Goal: Find specific page/section

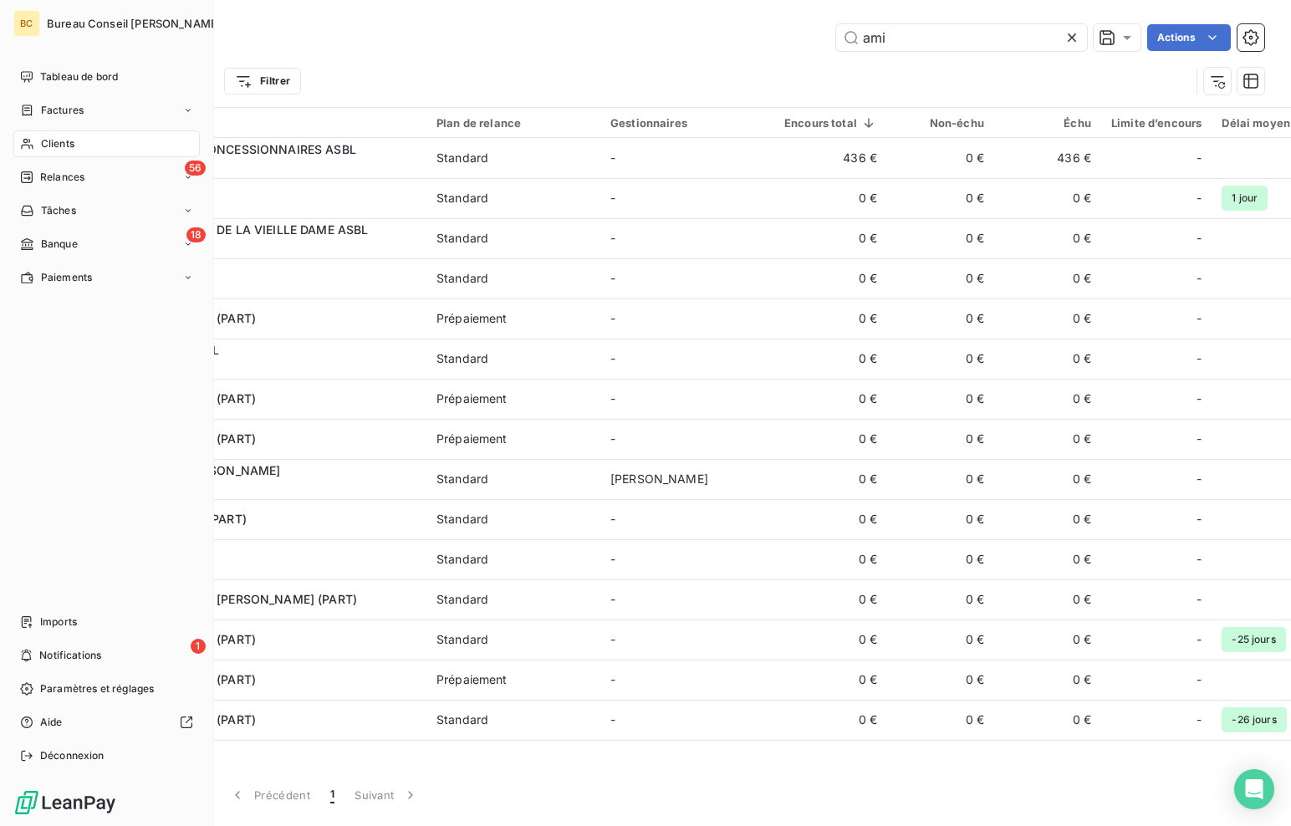
click at [46, 141] on span "Clients" at bounding box center [57, 143] width 33 height 15
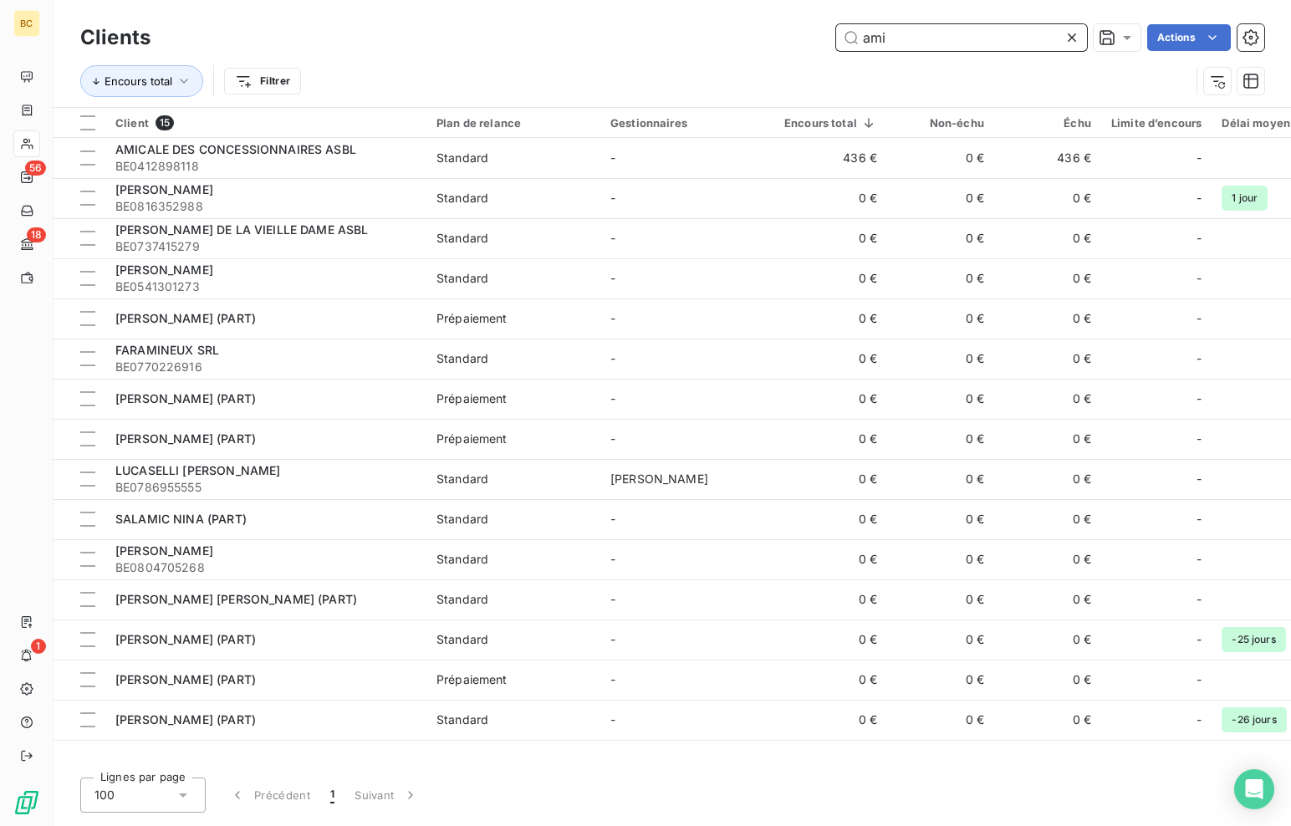
click at [916, 29] on input "ami" at bounding box center [961, 37] width 251 height 27
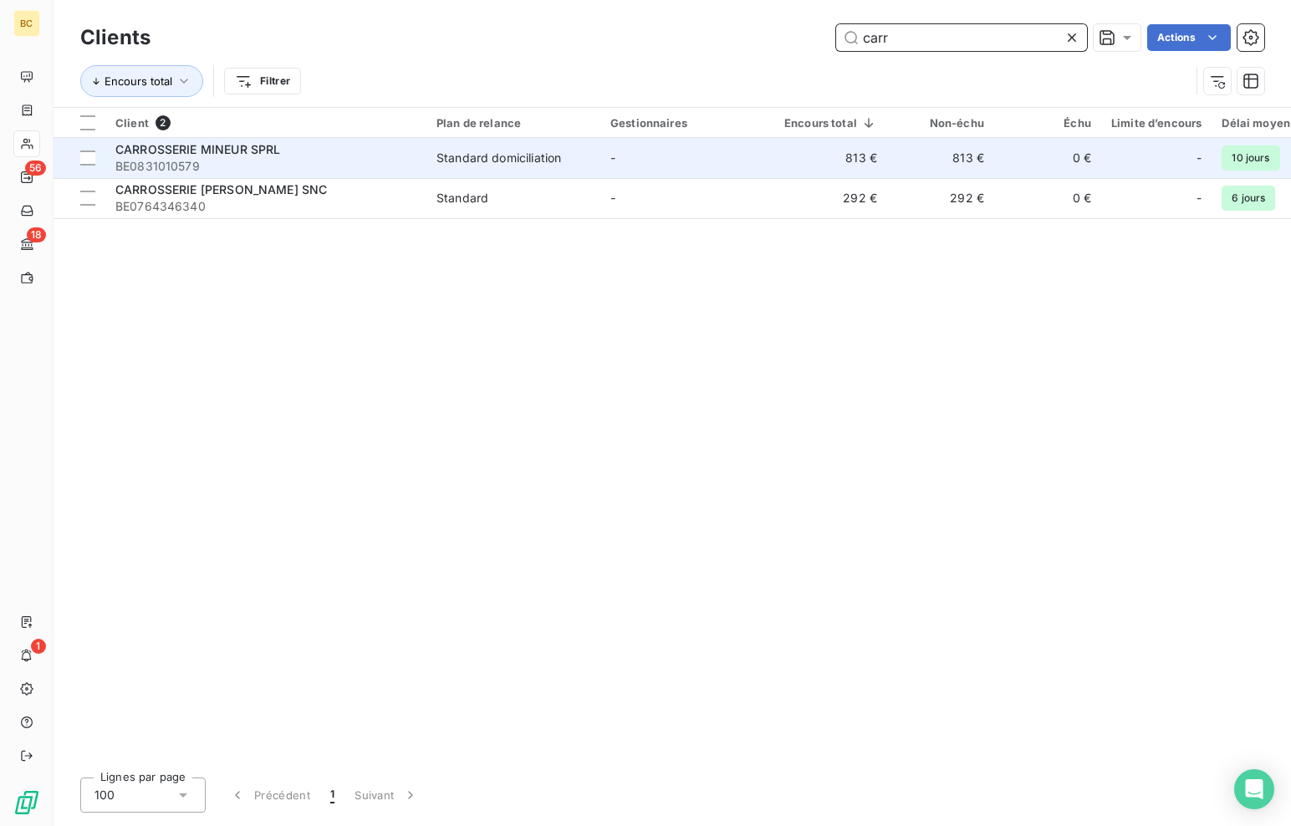
type input "carr"
click at [187, 155] on span "CARROSSERIE MINEUR SPRL" at bounding box center [197, 149] width 165 height 14
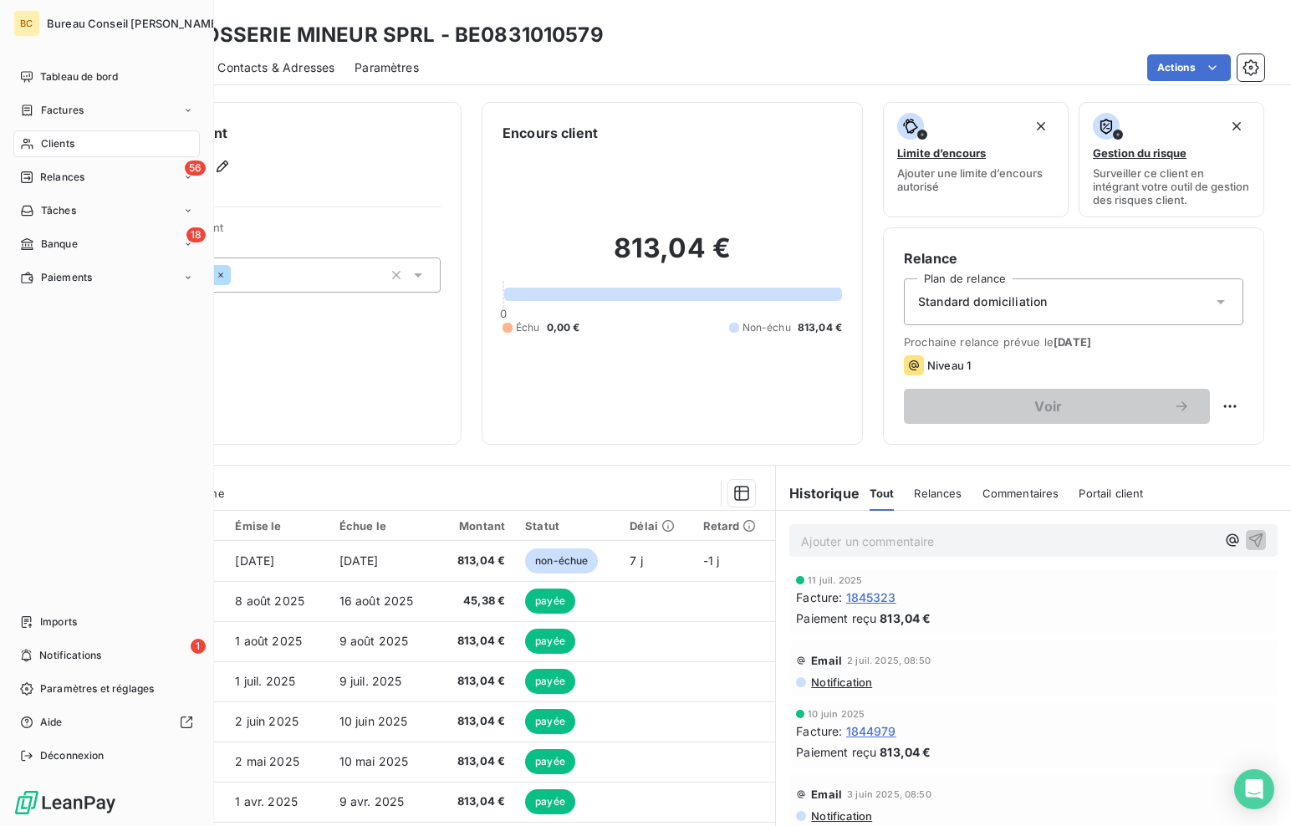
click at [48, 145] on span "Clients" at bounding box center [57, 143] width 33 height 15
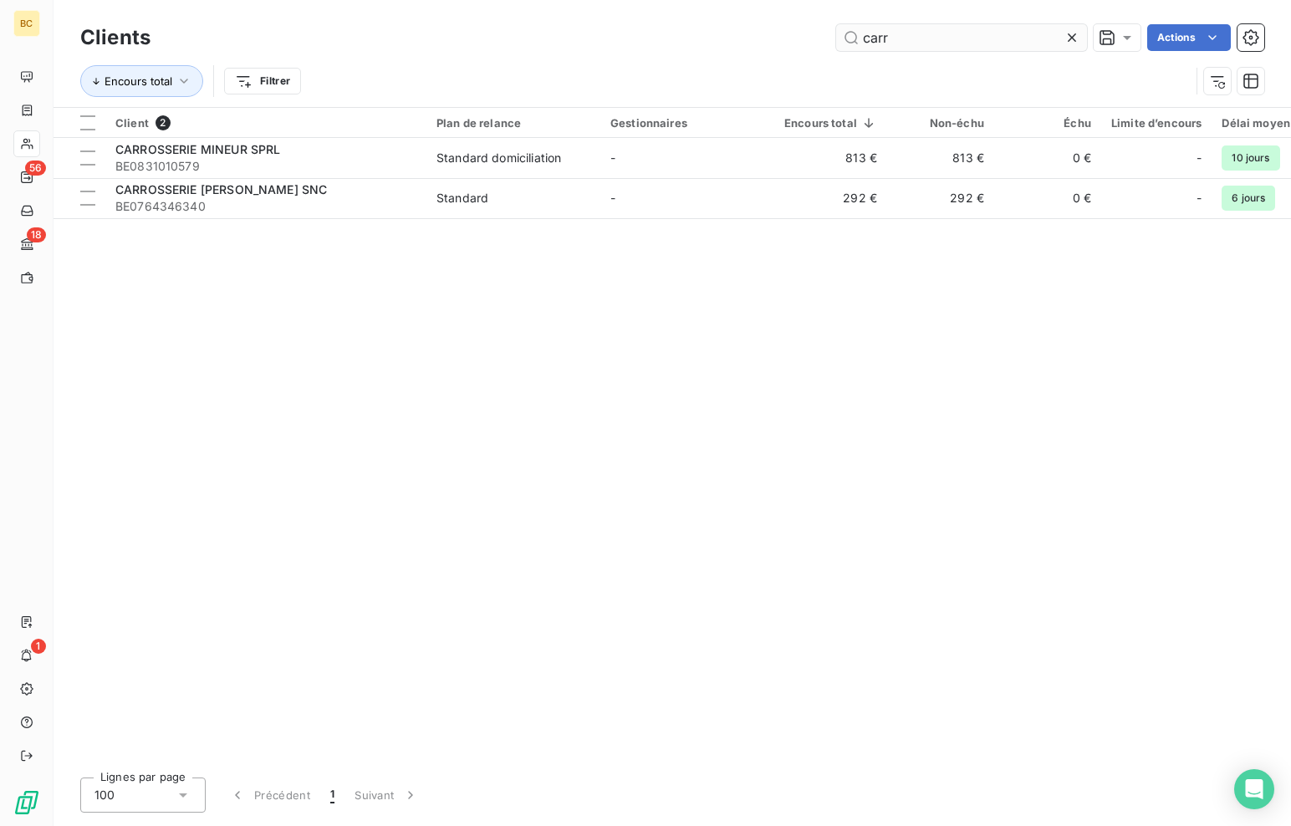
click at [872, 43] on input "carr" at bounding box center [961, 37] width 251 height 27
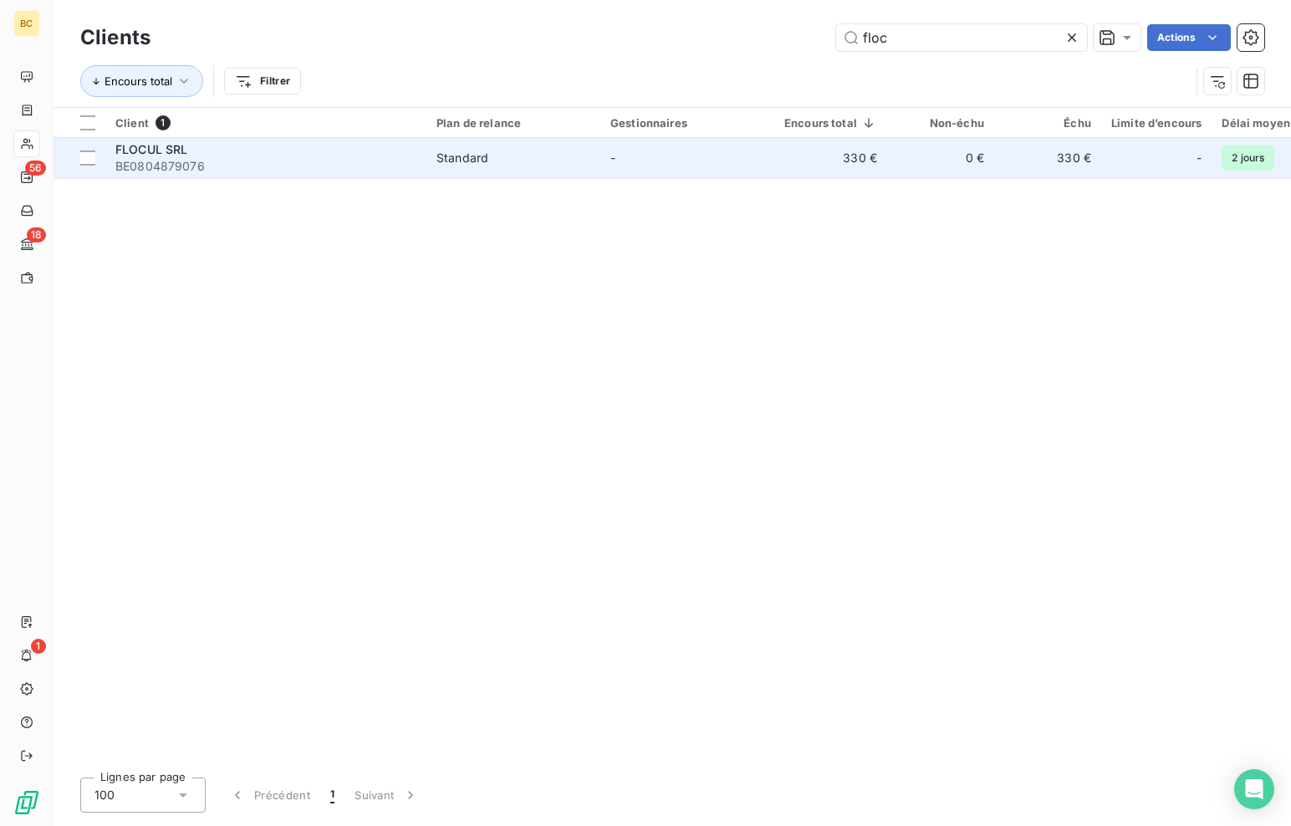
type input "floc"
click at [193, 166] on span "BE0804879076" at bounding box center [265, 166] width 301 height 17
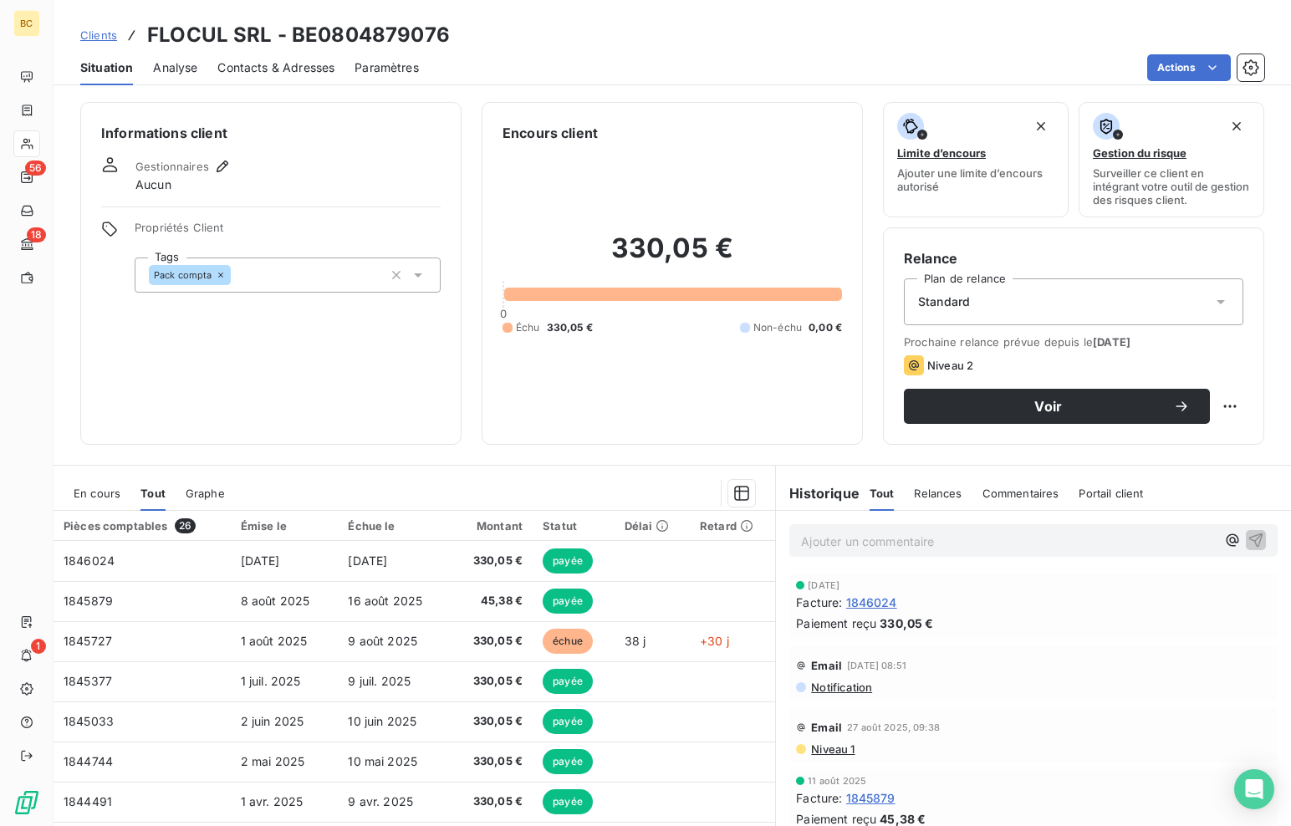
click at [832, 748] on span "Niveau 1" at bounding box center [831, 748] width 45 height 13
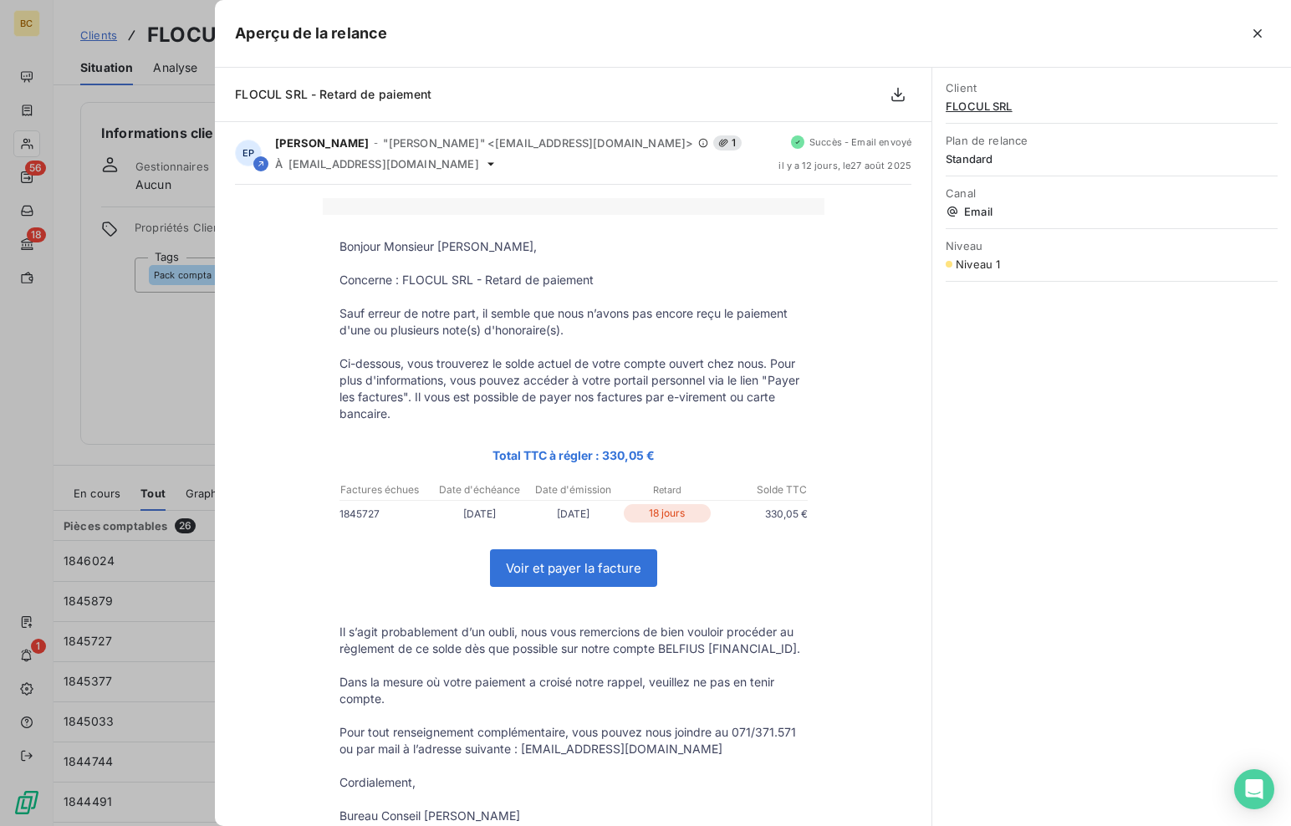
click at [141, 334] on div at bounding box center [645, 413] width 1291 height 826
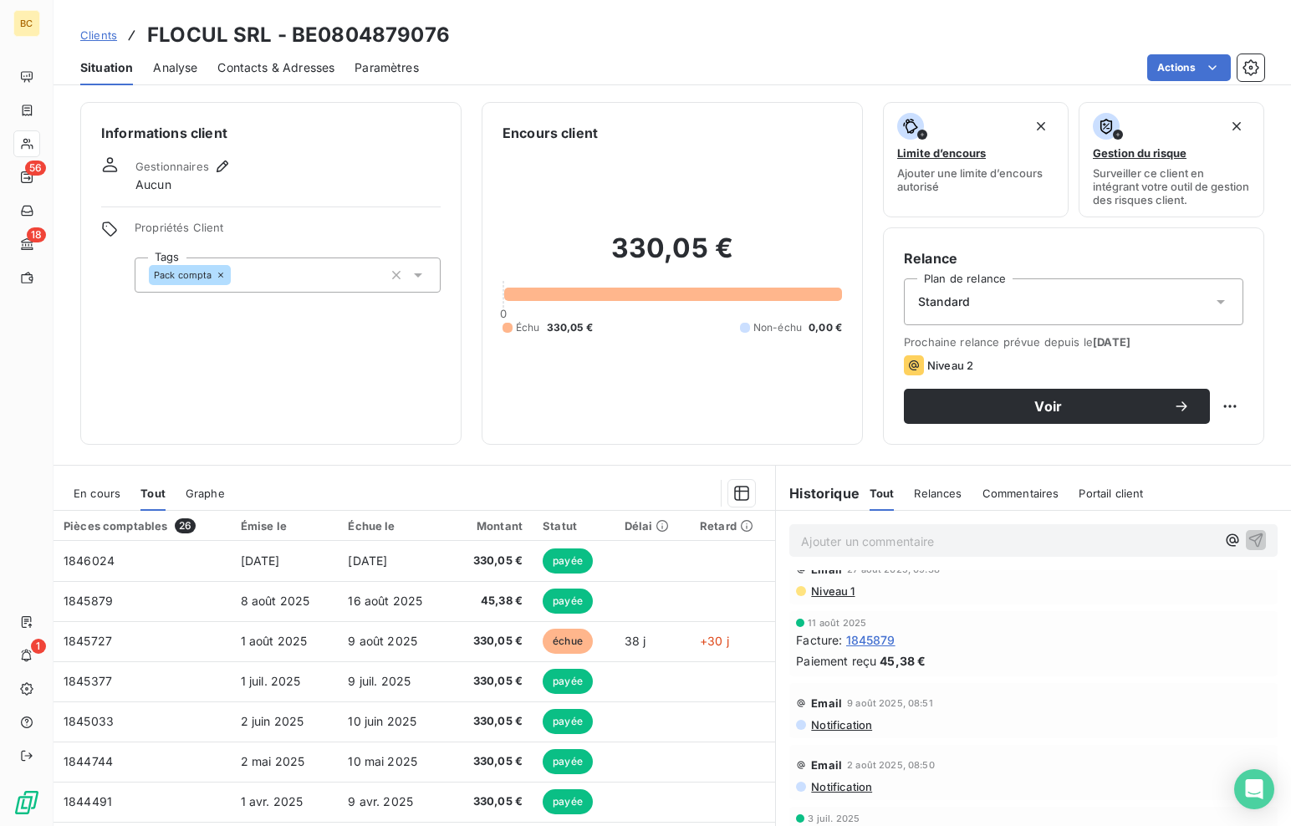
scroll to position [84, 0]
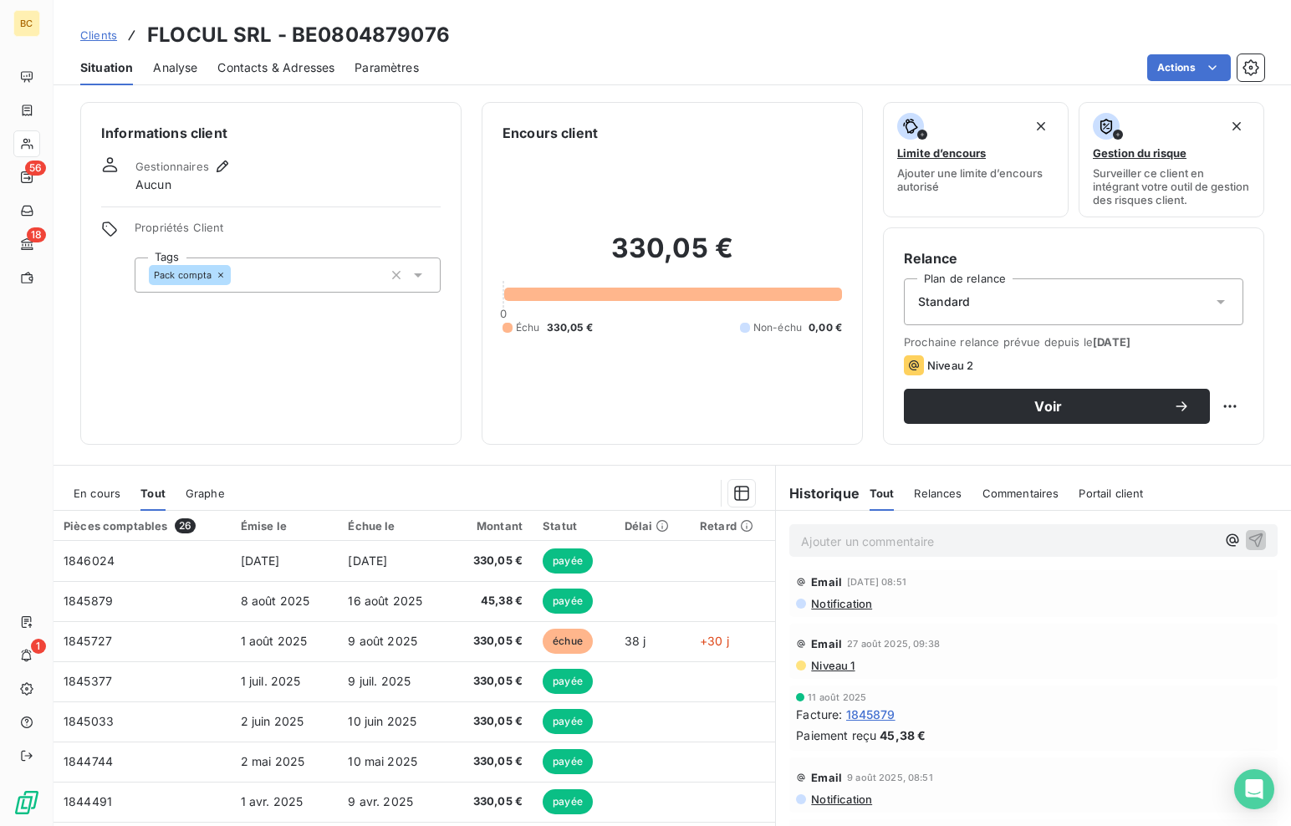
click at [823, 665] on span "Niveau 1" at bounding box center [831, 665] width 45 height 13
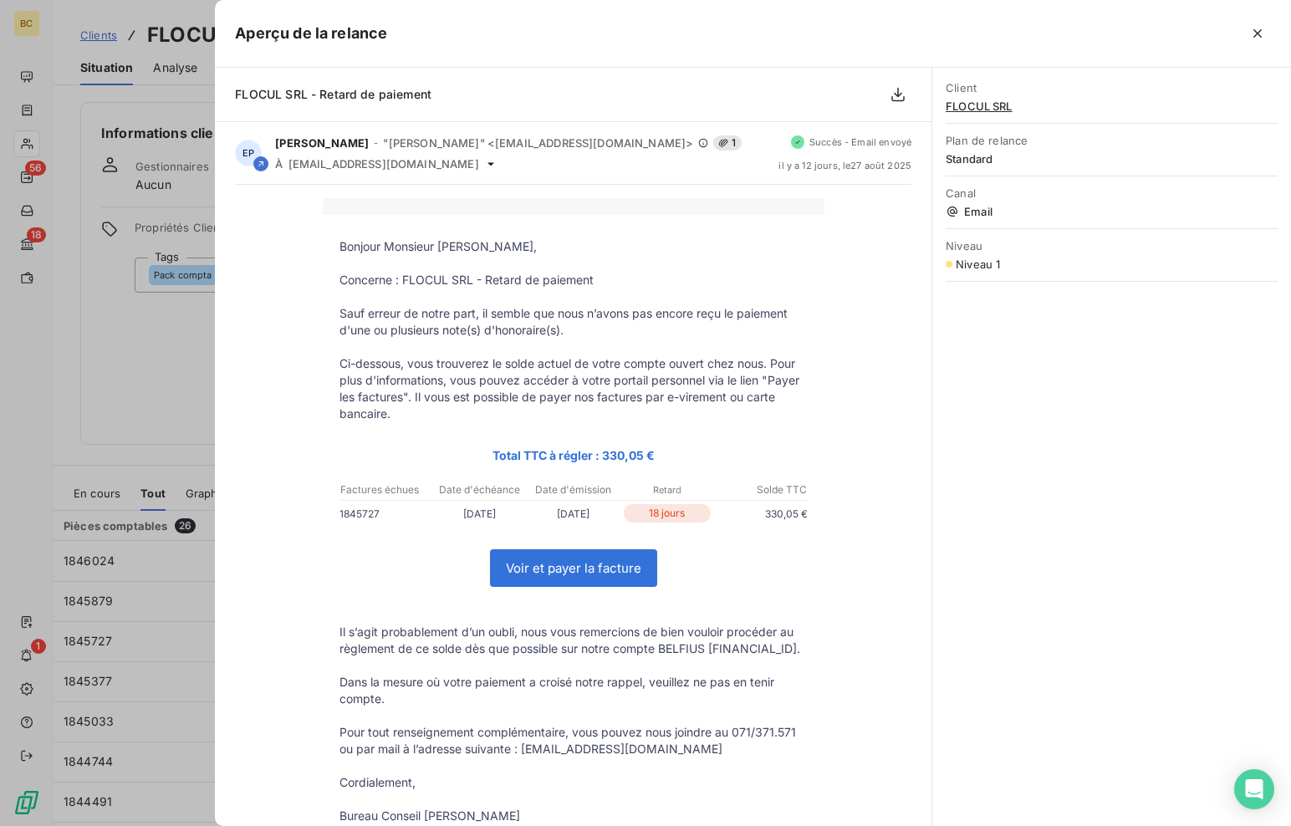
click at [153, 372] on div at bounding box center [645, 413] width 1291 height 826
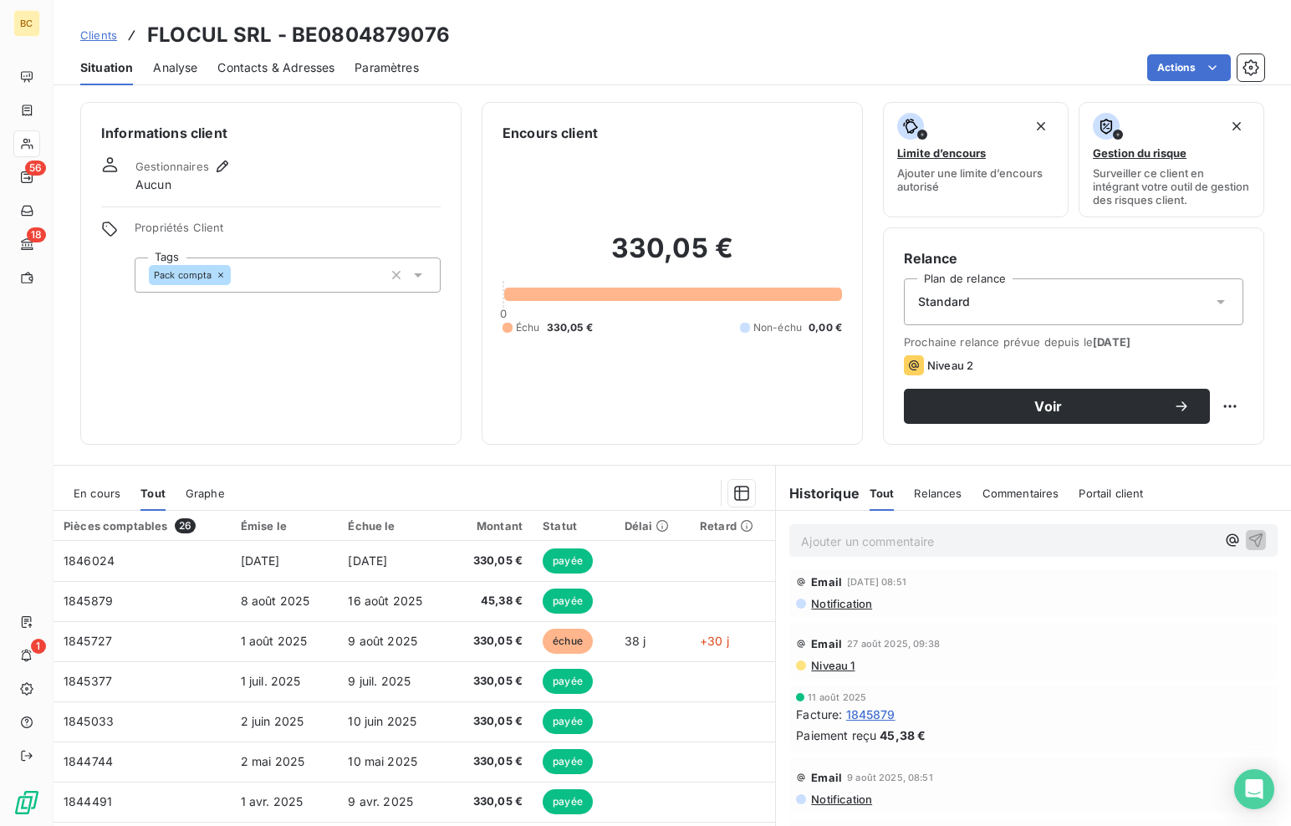
scroll to position [0, 0]
